Goal: Transaction & Acquisition: Purchase product/service

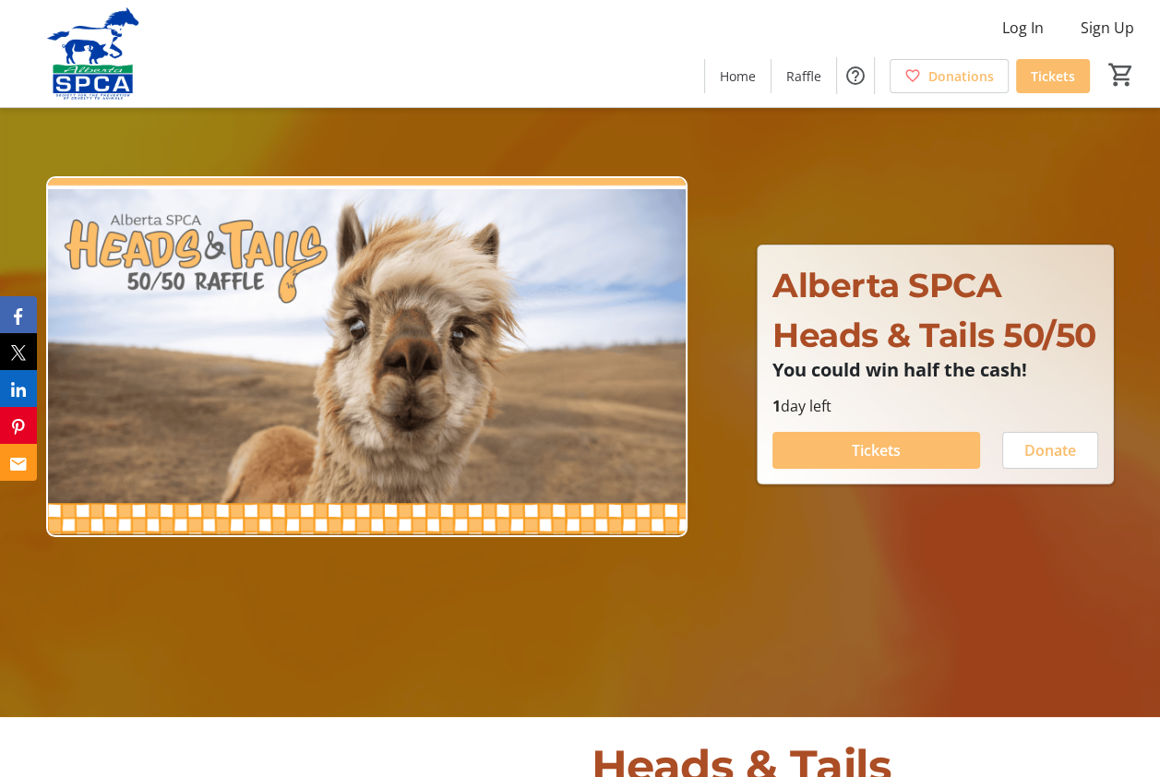
scroll to position [92, 0]
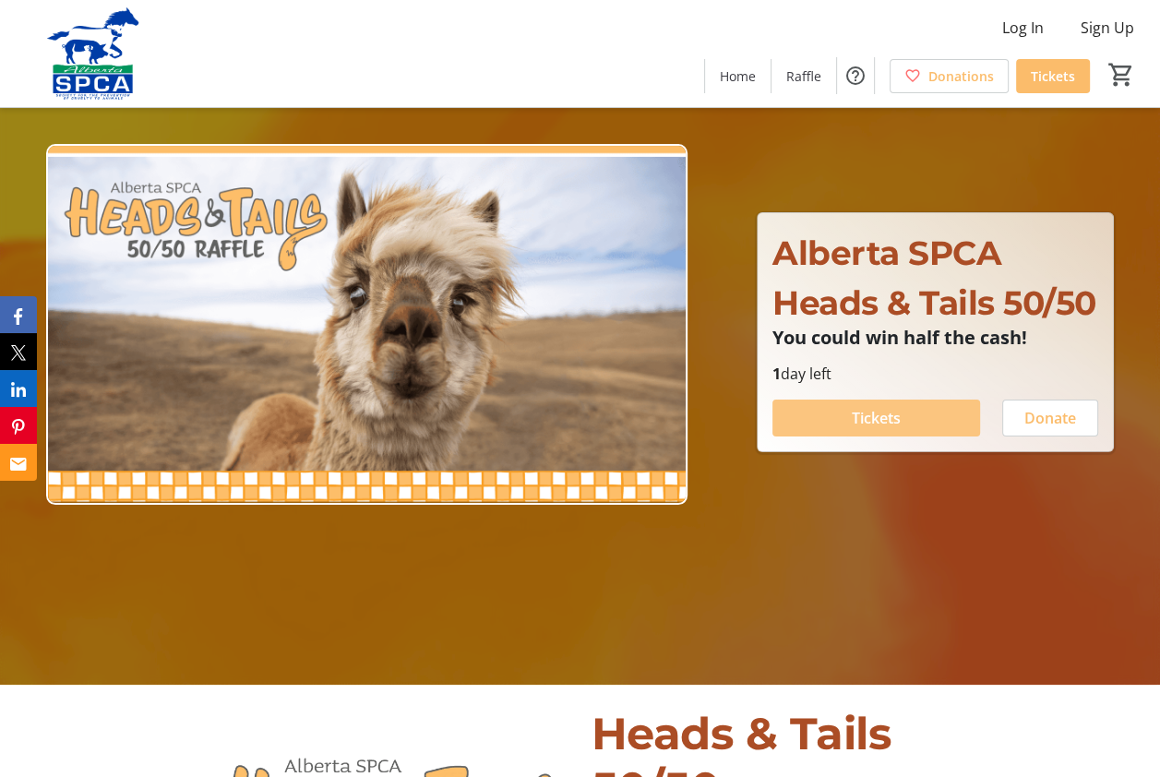
click at [863, 429] on span "Tickets" at bounding box center [876, 418] width 49 height 22
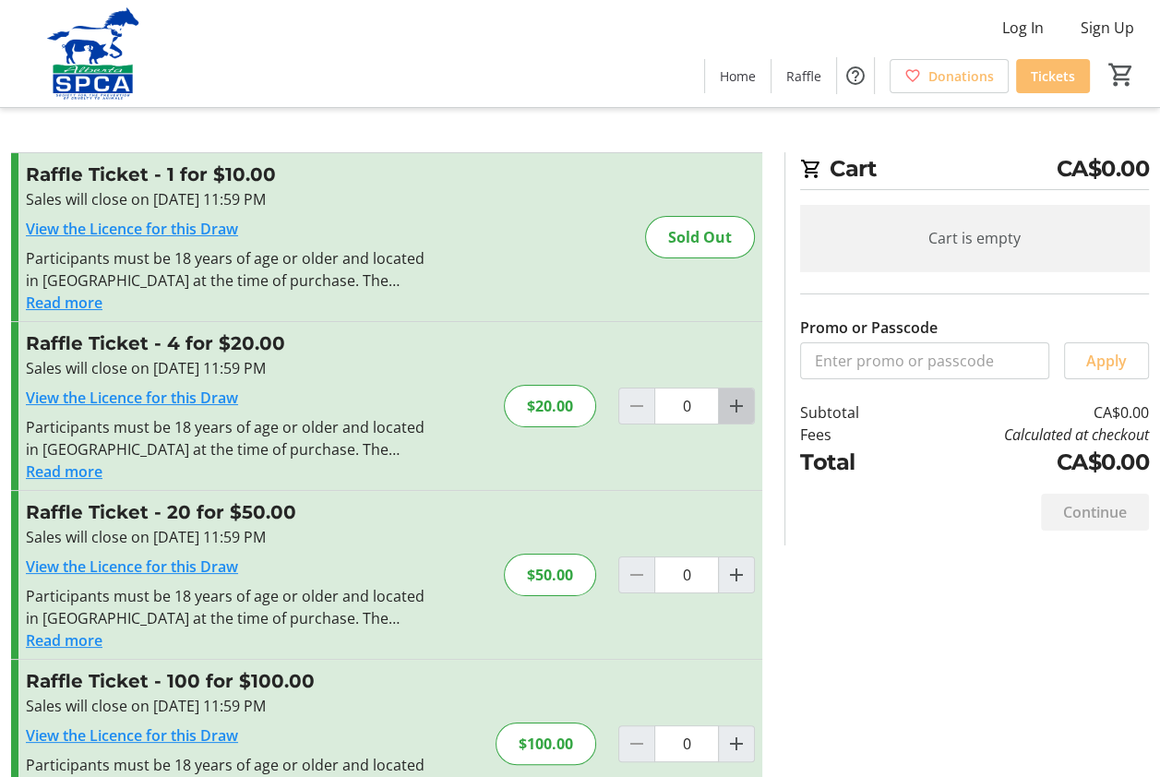
click at [737, 411] on mat-icon "Increment by one" at bounding box center [736, 406] width 22 height 22
type input "1"
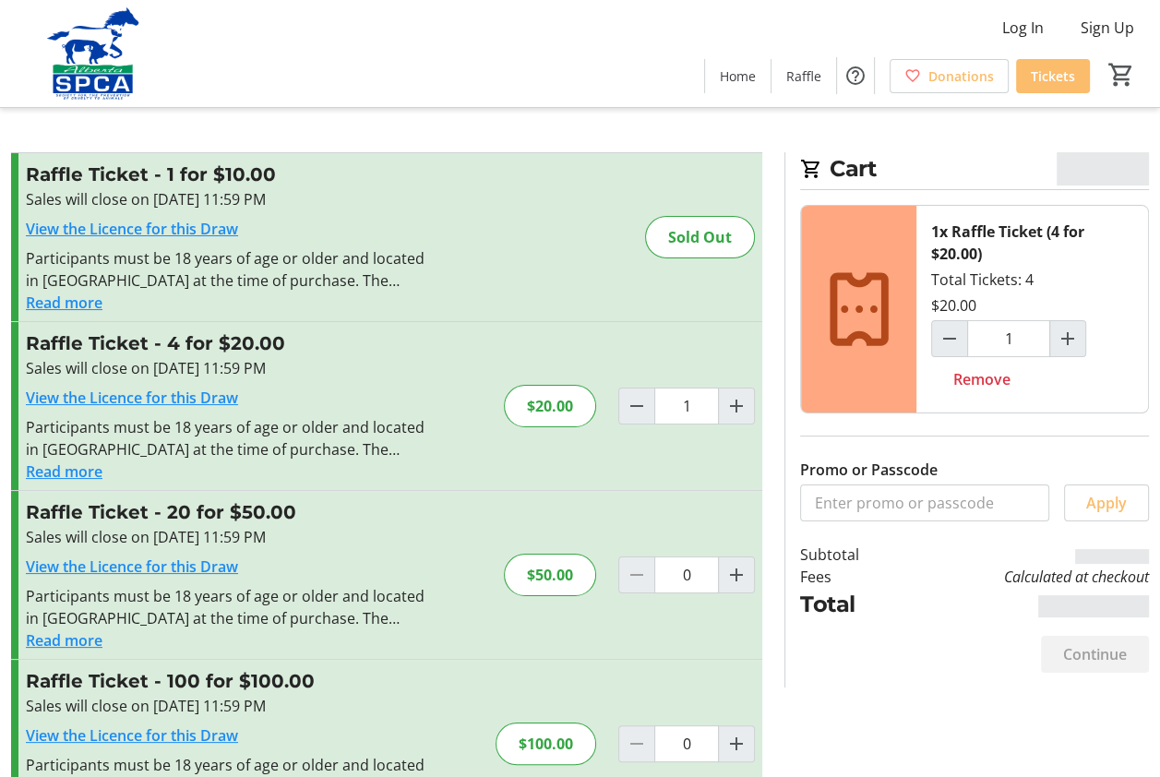
scroll to position [71, 0]
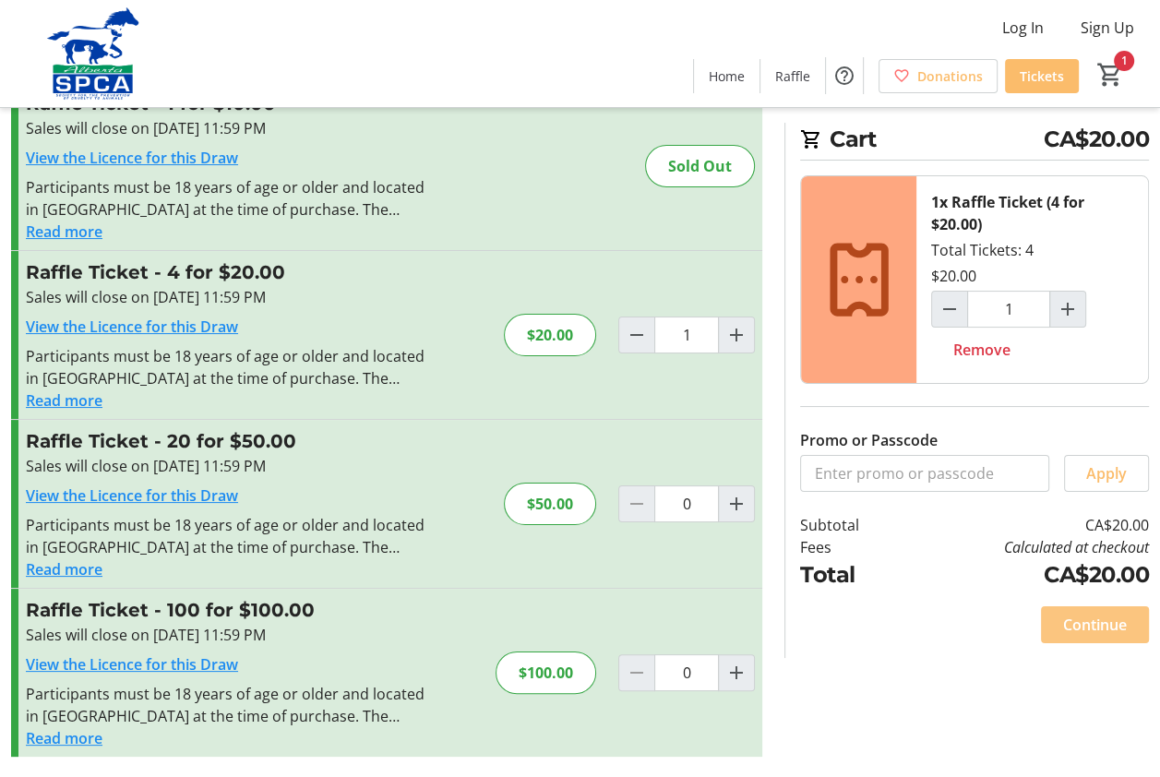
click at [1091, 625] on span "Continue" at bounding box center [1095, 625] width 64 height 22
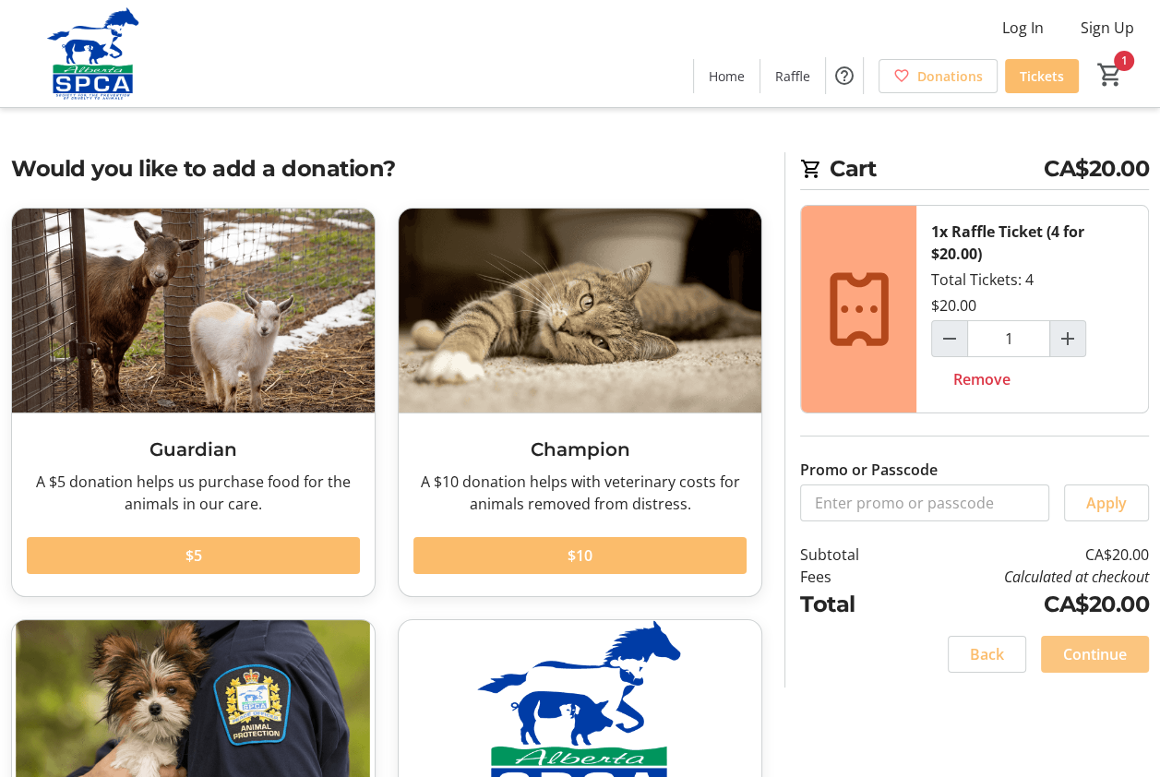
click at [1090, 655] on span "Continue" at bounding box center [1095, 654] width 64 height 22
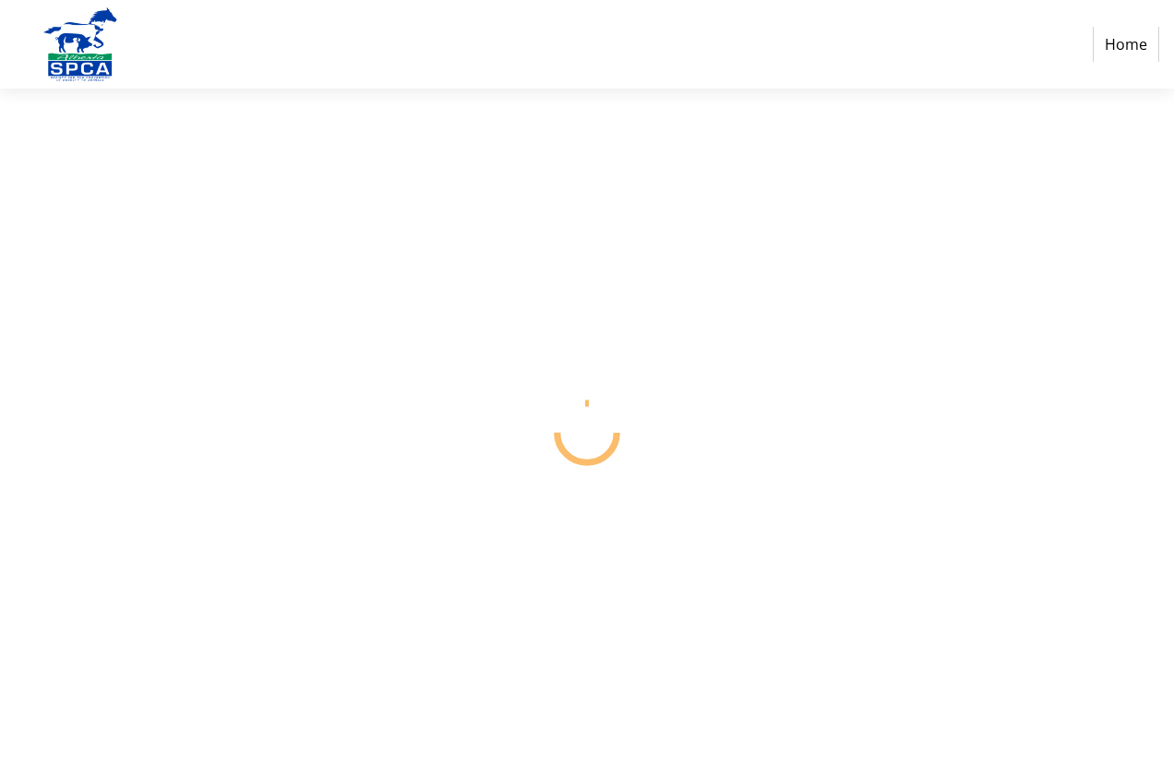
select select "CA"
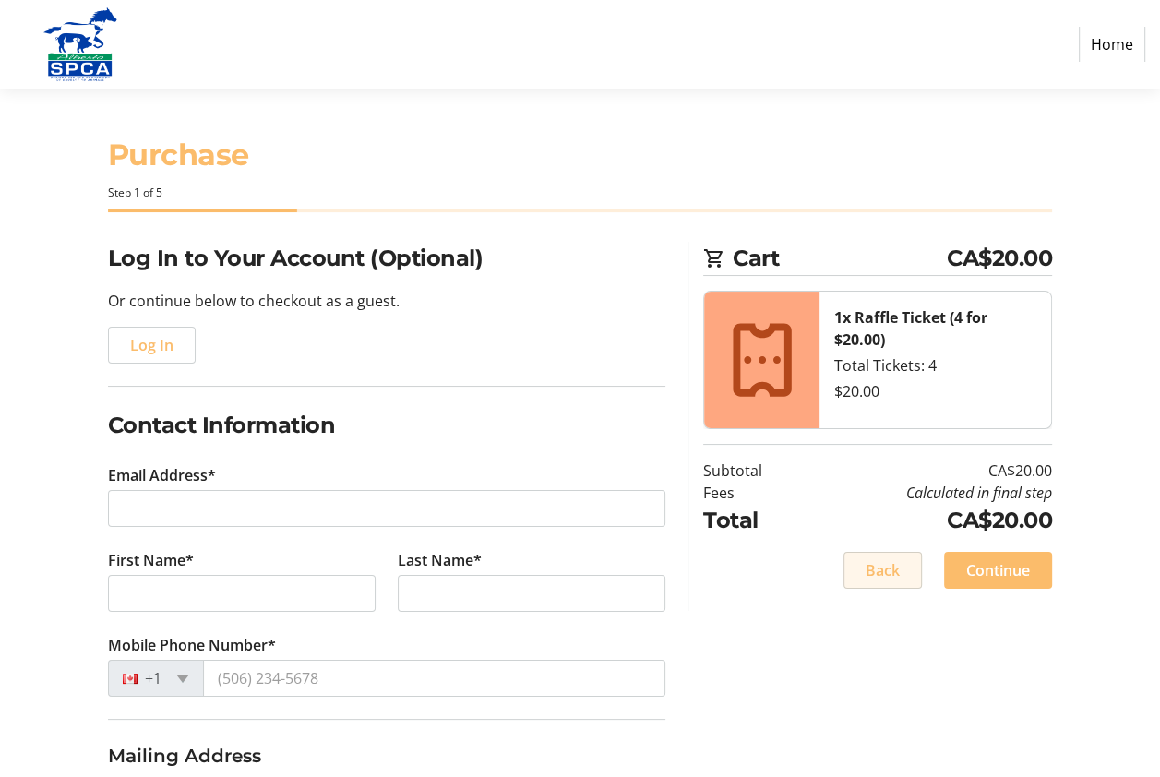
click at [890, 563] on span "Back" at bounding box center [882, 570] width 34 height 22
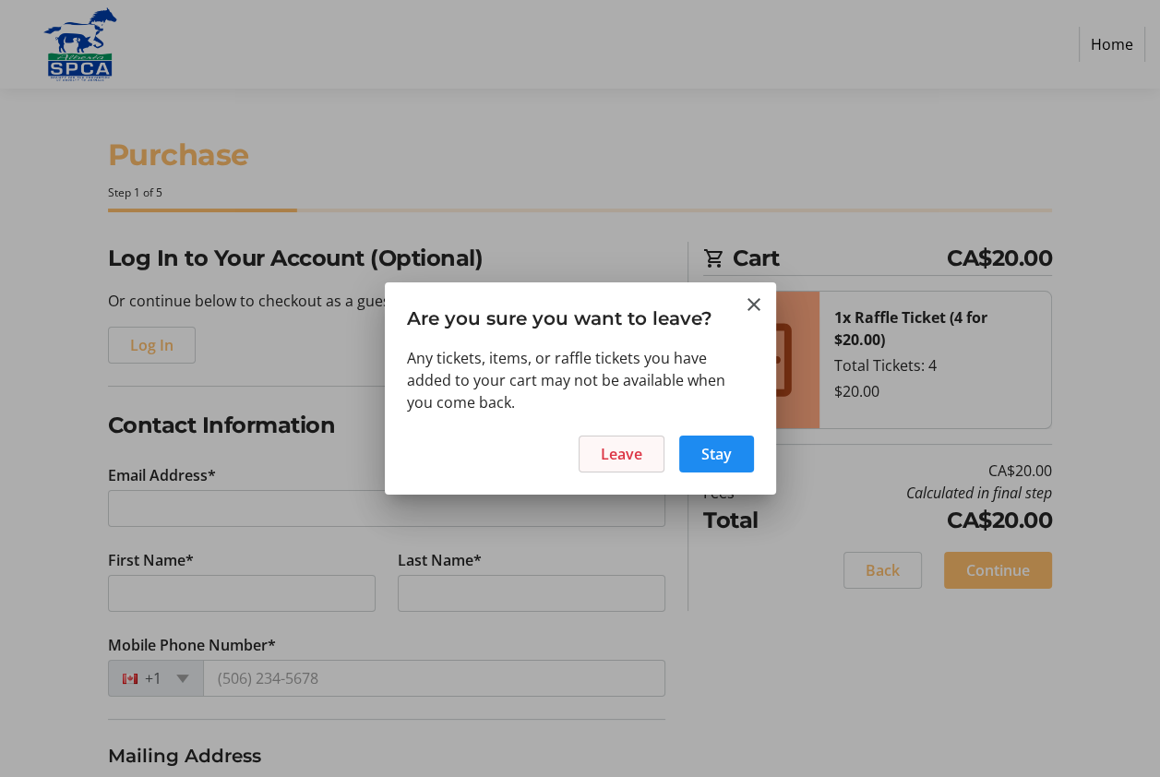
click at [631, 452] on span "Leave" at bounding box center [622, 454] width 42 height 22
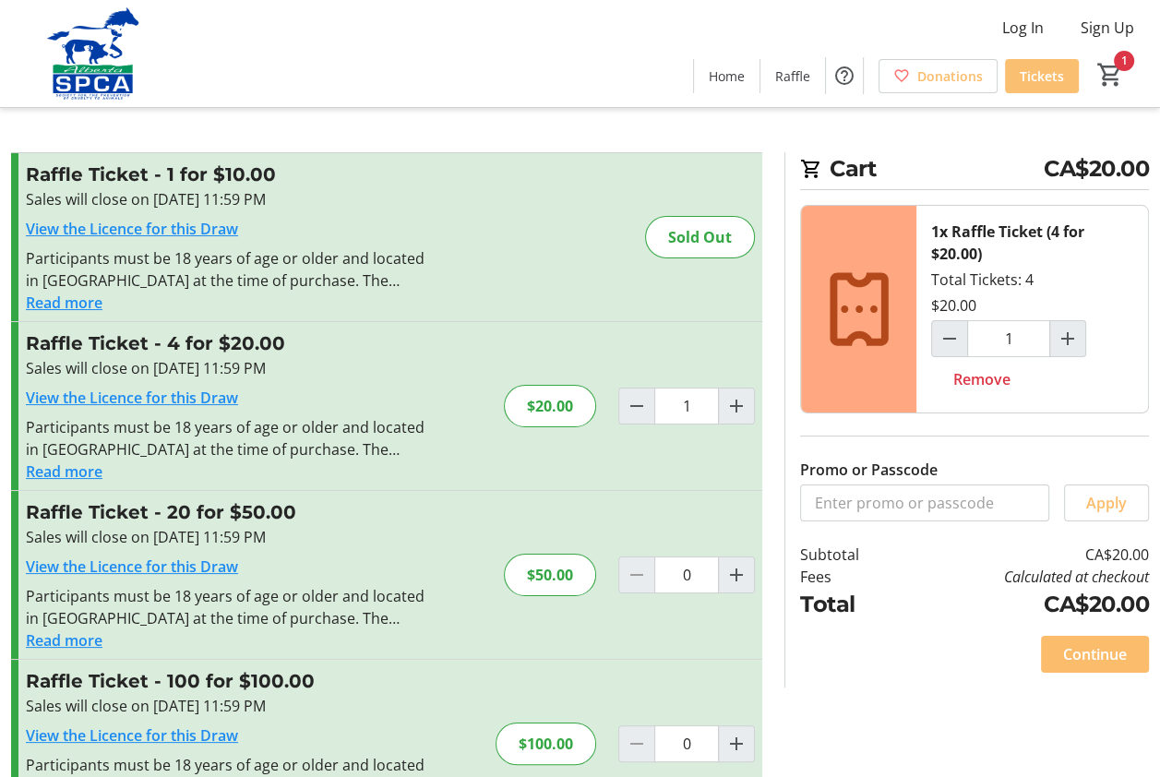
click at [1048, 68] on span "Tickets" at bounding box center [1041, 75] width 44 height 19
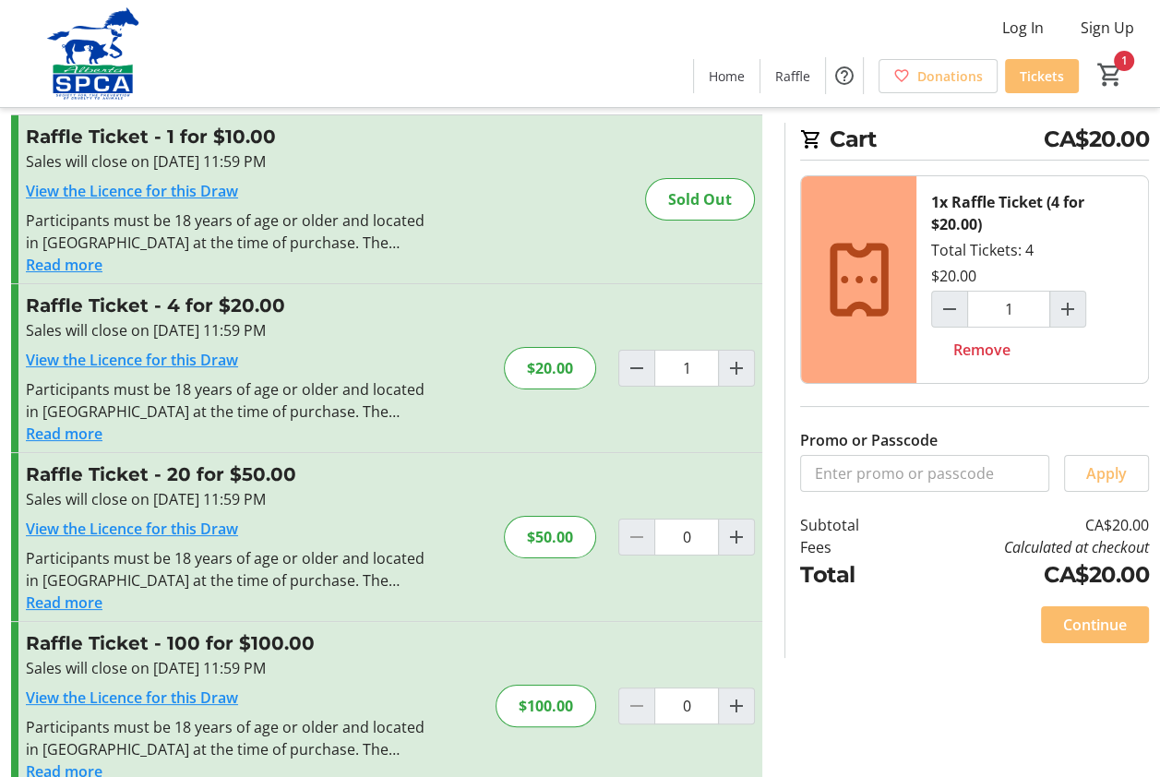
scroll to position [71, 0]
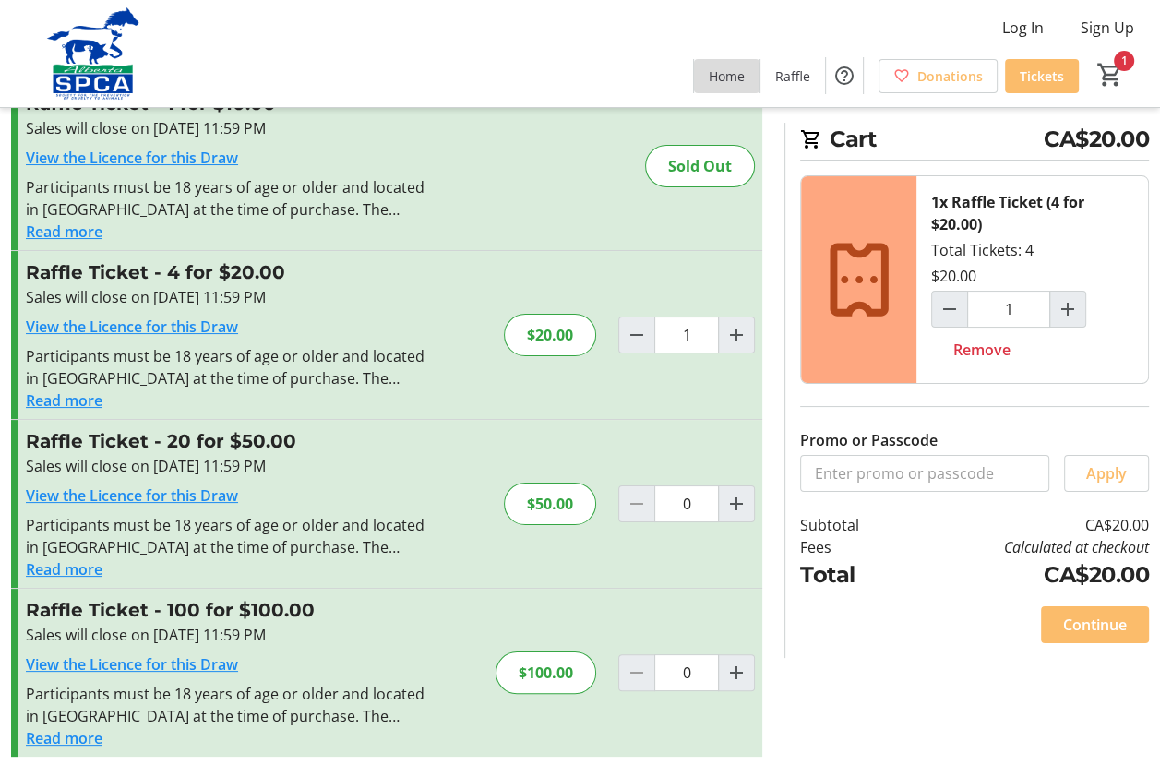
click at [730, 77] on span "Home" at bounding box center [727, 75] width 36 height 19
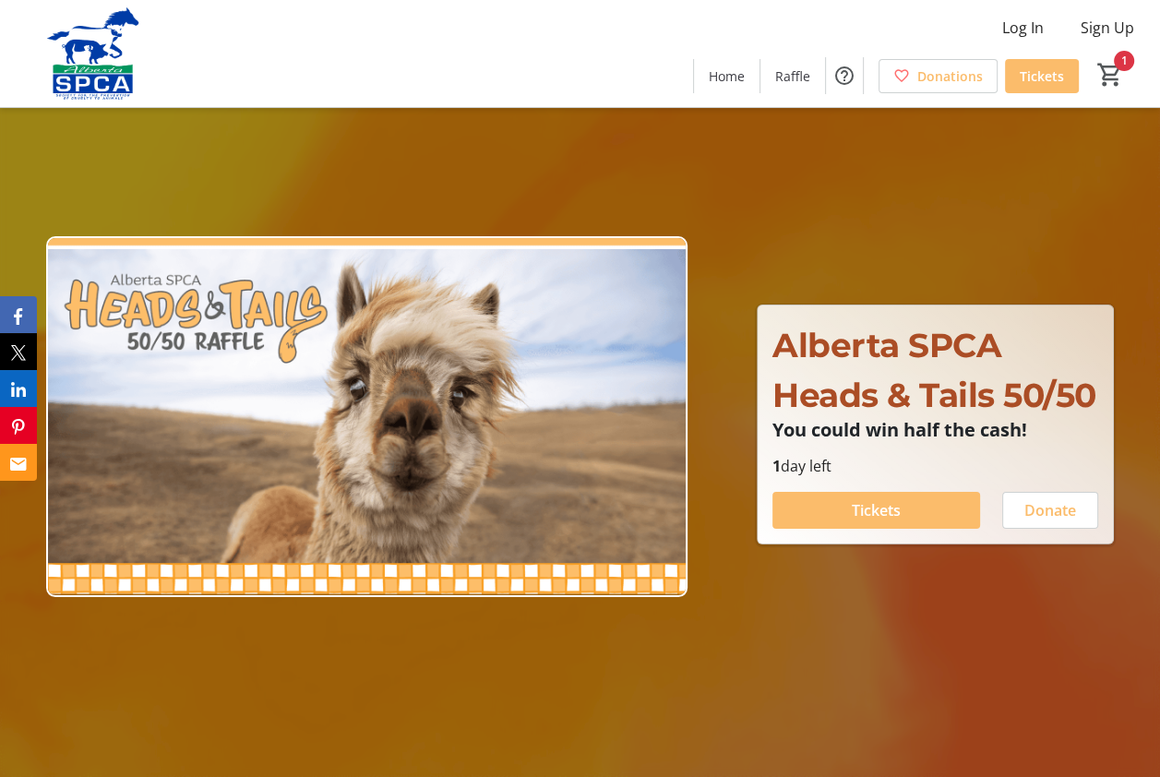
type input "1"
click at [1116, 54] on div "Home Raffle Donations Tickets 1" at bounding box center [921, 76] width 456 height 48
click at [1121, 55] on div "Home Raffle Donations Tickets 1" at bounding box center [921, 76] width 456 height 48
